Goal: Task Accomplishment & Management: Manage account settings

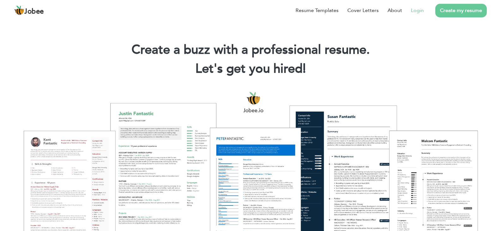
click at [419, 9] on link "Login" at bounding box center [417, 11] width 13 height 8
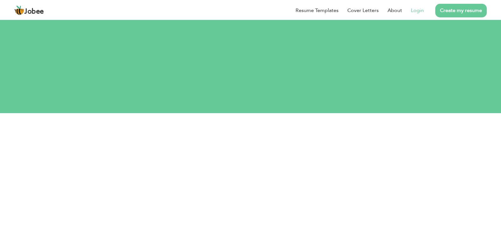
click at [414, 10] on link "Login" at bounding box center [417, 11] width 13 height 8
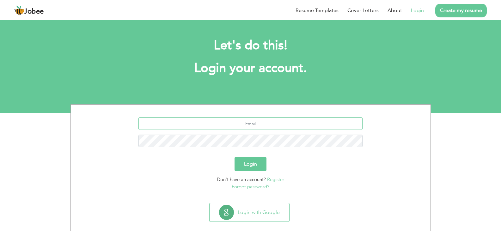
click at [271, 123] on input "text" at bounding box center [250, 123] width 224 height 13
type input "dabir_ahmed@hotmail.com"
click at [252, 169] on button "Login" at bounding box center [250, 164] width 32 height 14
